Goal: Information Seeking & Learning: Learn about a topic

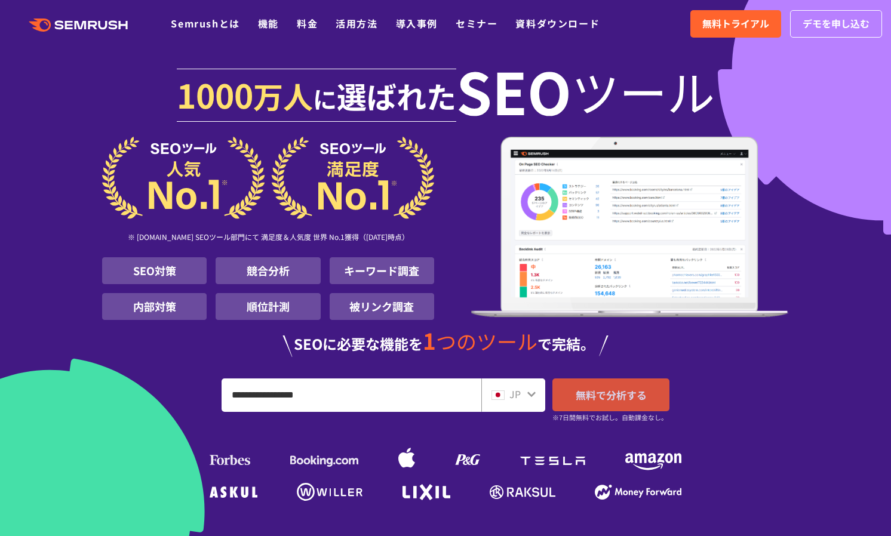
type input "**********"
click at [584, 395] on span "無料で分析する" at bounding box center [611, 395] width 71 height 15
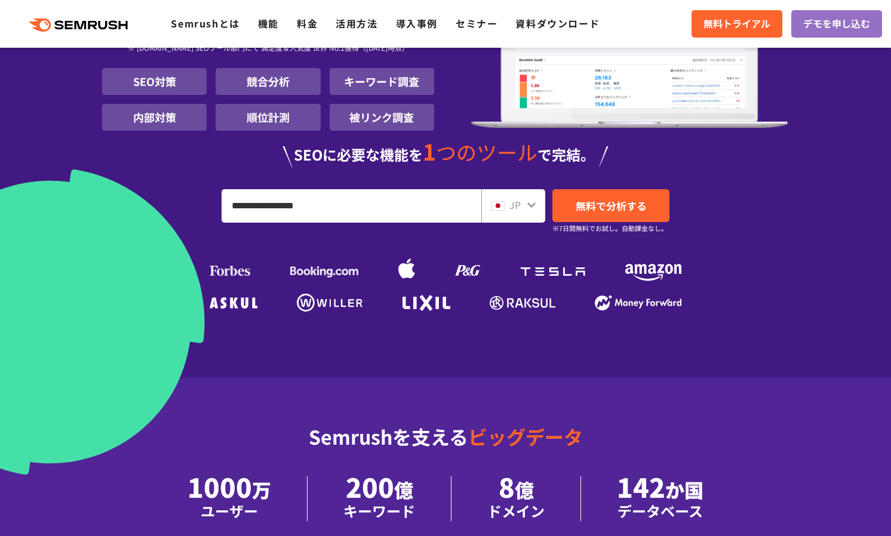
scroll to position [179, 0]
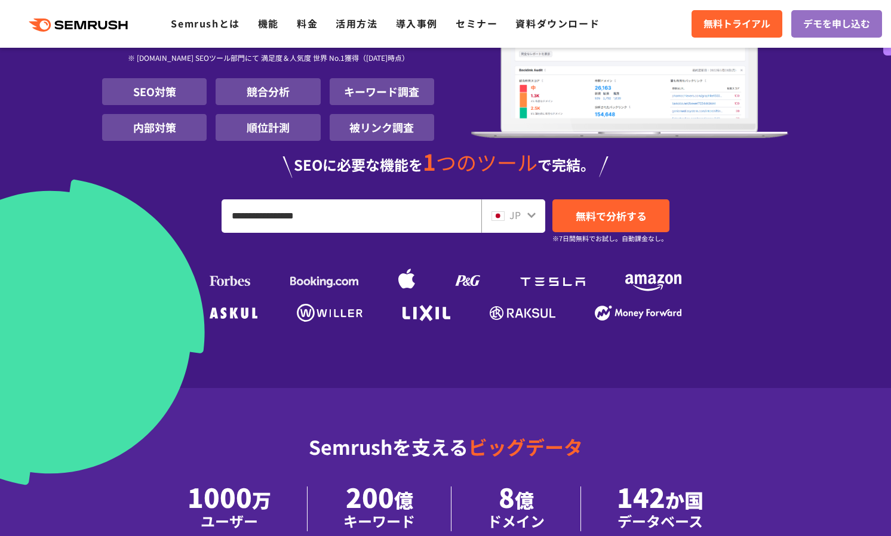
click at [838, 319] on section "[DATE] 万人 に 選ばれた SEO ツール ※ [DOMAIN_NAME] SEOツール部門にて 満足度＆人気度 世界 No.1獲得（[DATE]時点）…" at bounding box center [445, 104] width 891 height 567
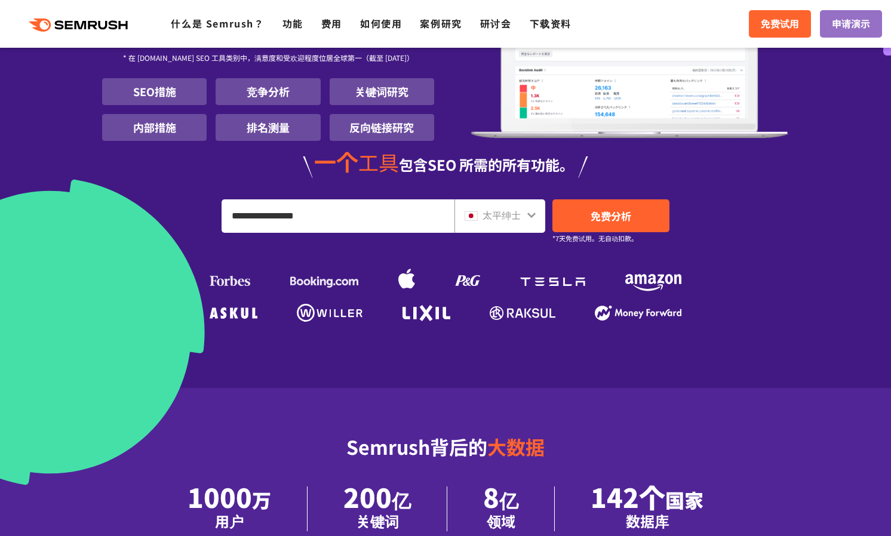
click at [528, 223] on div "太平绅士" at bounding box center [500, 215] width 91 height 33
click at [530, 220] on icon at bounding box center [532, 216] width 10 height 10
click at [535, 214] on icon at bounding box center [531, 215] width 8 height 5
click at [576, 214] on link "免费分析" at bounding box center [610, 215] width 117 height 33
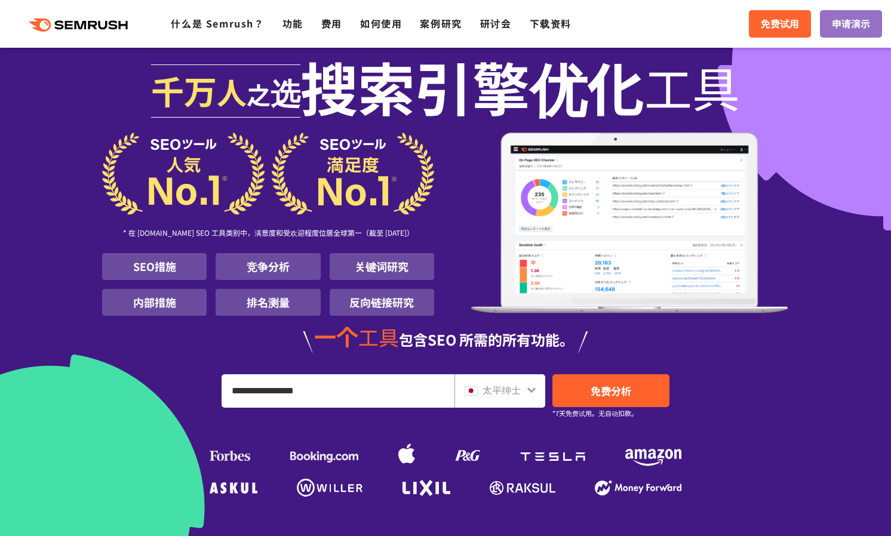
scroll to position [0, 0]
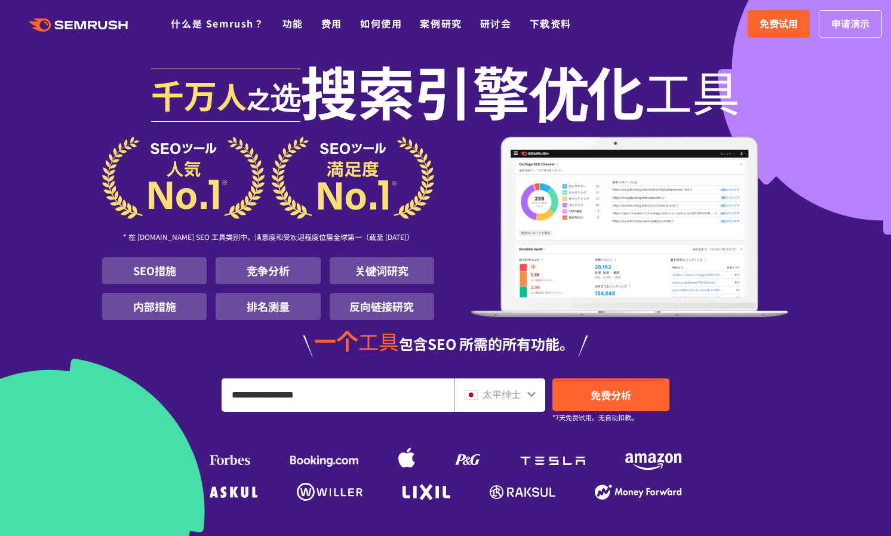
click at [152, 264] on font "SEO措施" at bounding box center [154, 271] width 43 height 16
